Goal: Information Seeking & Learning: Obtain resource

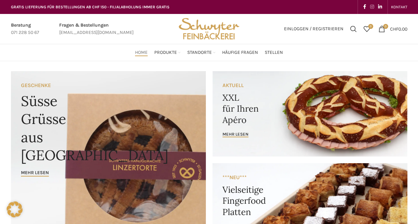
click at [373, 7] on span "Instagram social link" at bounding box center [372, 6] width 4 height 5
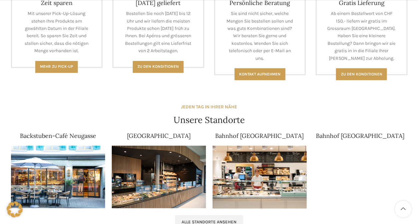
scroll to position [433, 0]
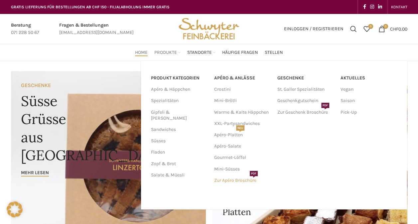
click at [241, 180] on link "Zur Apéro Broschüre PDF" at bounding box center [242, 180] width 57 height 11
